Goal: Navigation & Orientation: Find specific page/section

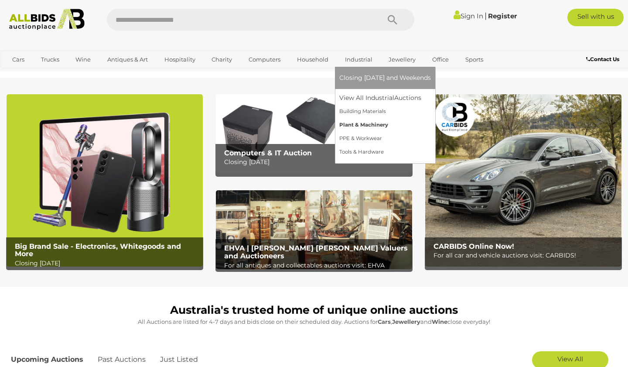
click at [365, 124] on link "Plant & Machinery" at bounding box center [385, 125] width 92 height 14
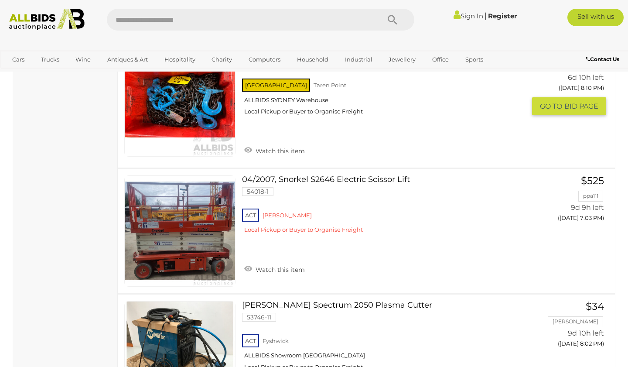
scroll to position [695, 0]
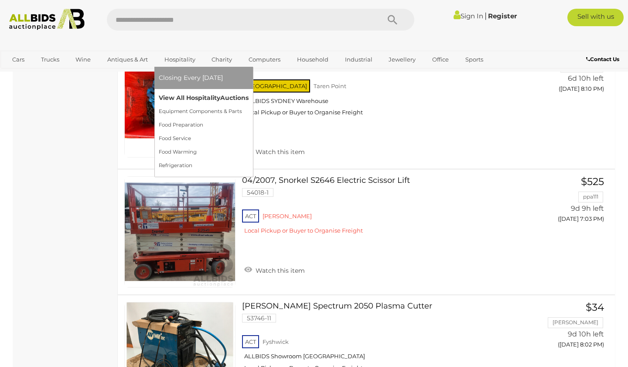
click at [189, 94] on link "View All Hospitality Auctions" at bounding box center [204, 98] width 90 height 14
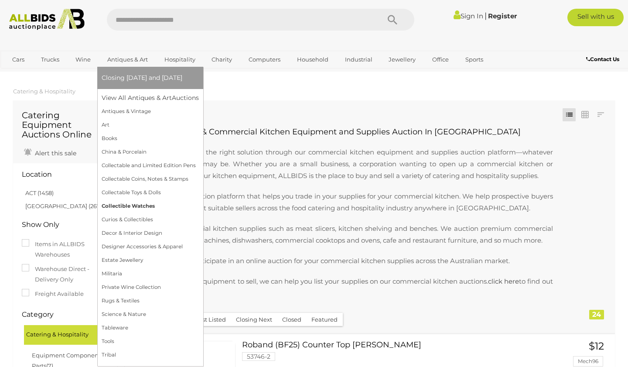
click at [132, 204] on link "Collectible Watches" at bounding box center [150, 206] width 97 height 14
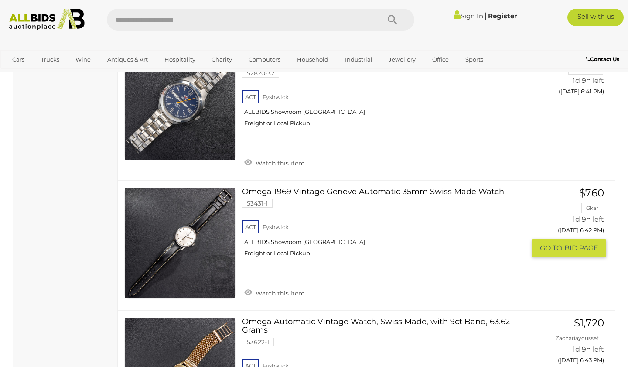
scroll to position [1663, 0]
